Goal: Communication & Community: Answer question/provide support

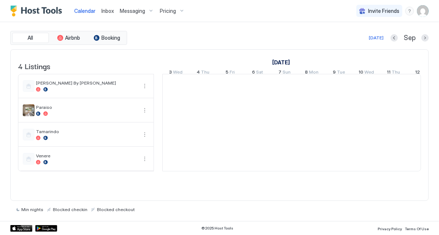
scroll to position [0, 407]
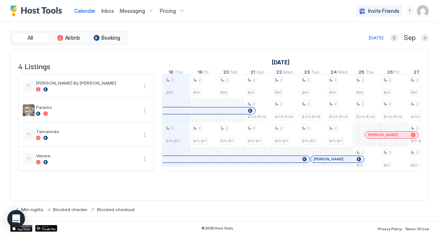
click at [105, 12] on span "Inbox" at bounding box center [107, 11] width 12 height 6
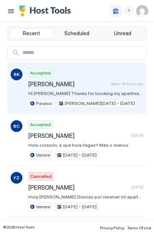
click at [46, 85] on span "[PERSON_NAME]" at bounding box center [68, 83] width 80 height 7
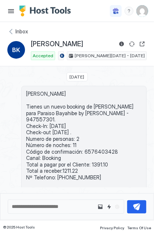
click at [98, 145] on span "[PERSON_NAME] Tienes un nuevo booking de [PERSON_NAME] para Paraiso Bayahibe by…" at bounding box center [84, 142] width 116 height 103
copy span "6576403428"
drag, startPoint x: 74, startPoint y: 44, endPoint x: 32, endPoint y: 43, distance: 42.2
click at [32, 43] on div "[PERSON_NAME]" at bounding box center [89, 44] width 116 height 9
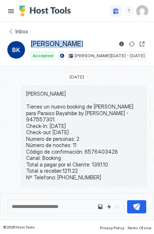
copy span "[PERSON_NAME]"
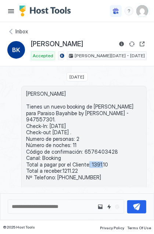
drag, startPoint x: 106, startPoint y: 155, endPoint x: 88, endPoint y: 155, distance: 18.4
click at [88, 155] on span "[PERSON_NAME] Tienes un nuevo booking de [PERSON_NAME] para Paraiso Bayahibe by…" at bounding box center [84, 142] width 116 height 103
copy span "1391.10"
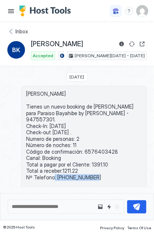
drag, startPoint x: 95, startPoint y: 169, endPoint x: 55, endPoint y: 169, distance: 40.4
click at [55, 169] on span "[PERSON_NAME] Tienes un nuevo booking de [PERSON_NAME] para Paraiso Bayahibe by…" at bounding box center [84, 142] width 116 height 103
copy span "[PHONE_NUMBER]"
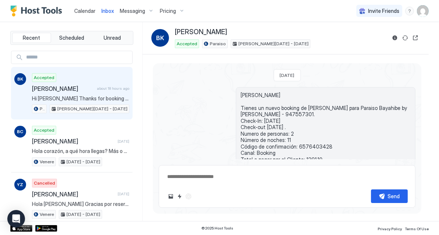
type textarea "*"
